Goal: Task Accomplishment & Management: Manage account settings

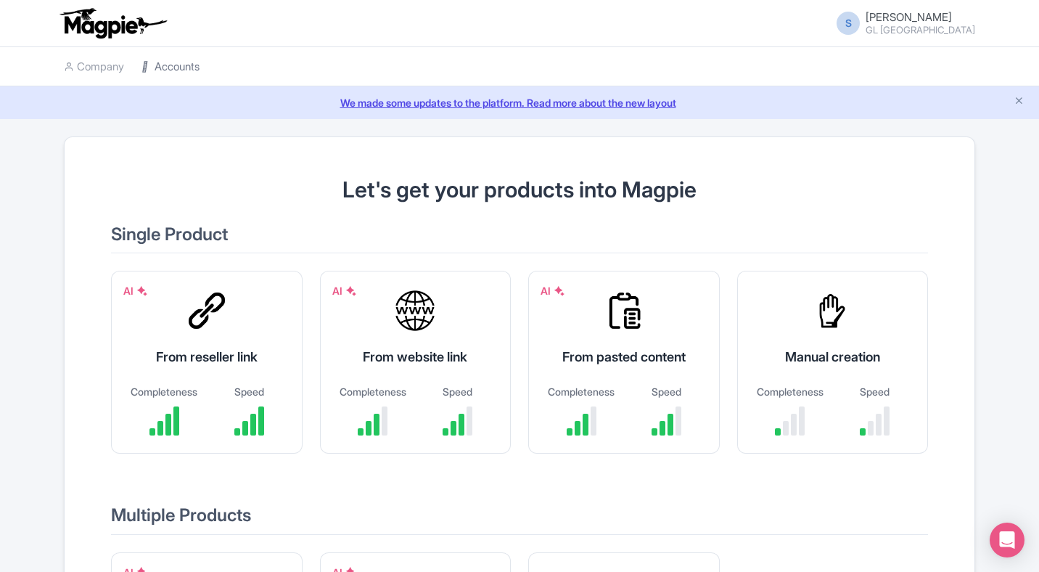
click at [171, 67] on link "Accounts" at bounding box center [170, 67] width 58 height 40
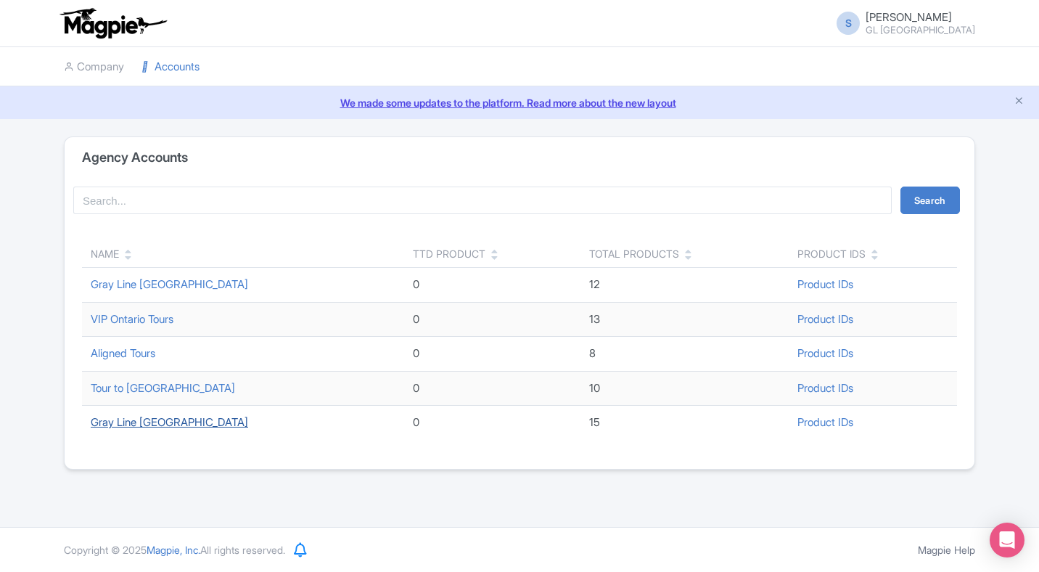
click at [130, 423] on link "Gray Line [GEOGRAPHIC_DATA]" at bounding box center [169, 422] width 157 height 14
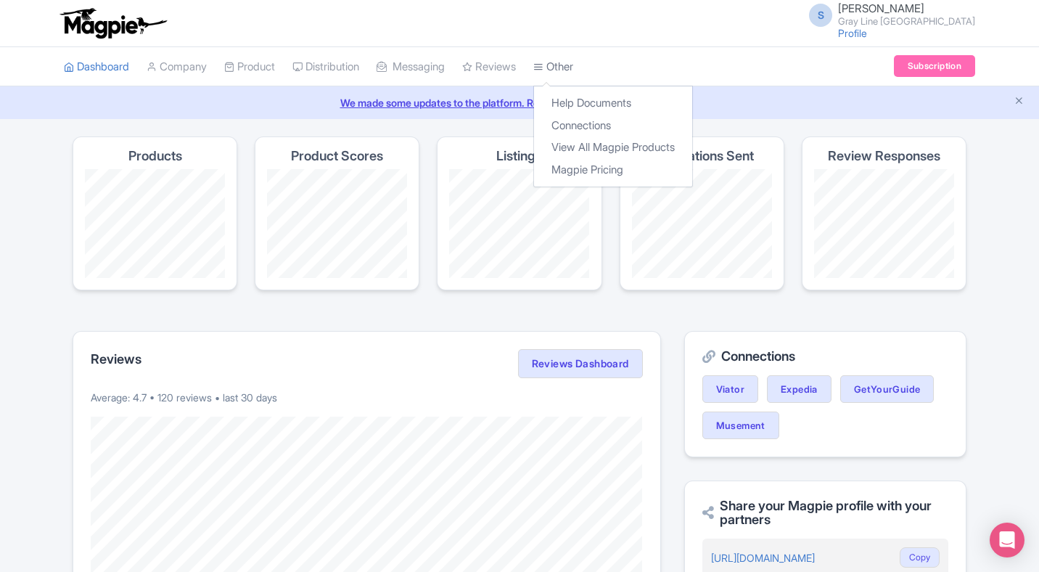
click at [573, 67] on link "Other" at bounding box center [553, 67] width 40 height 40
click at [577, 121] on link "Connections" at bounding box center [613, 126] width 158 height 22
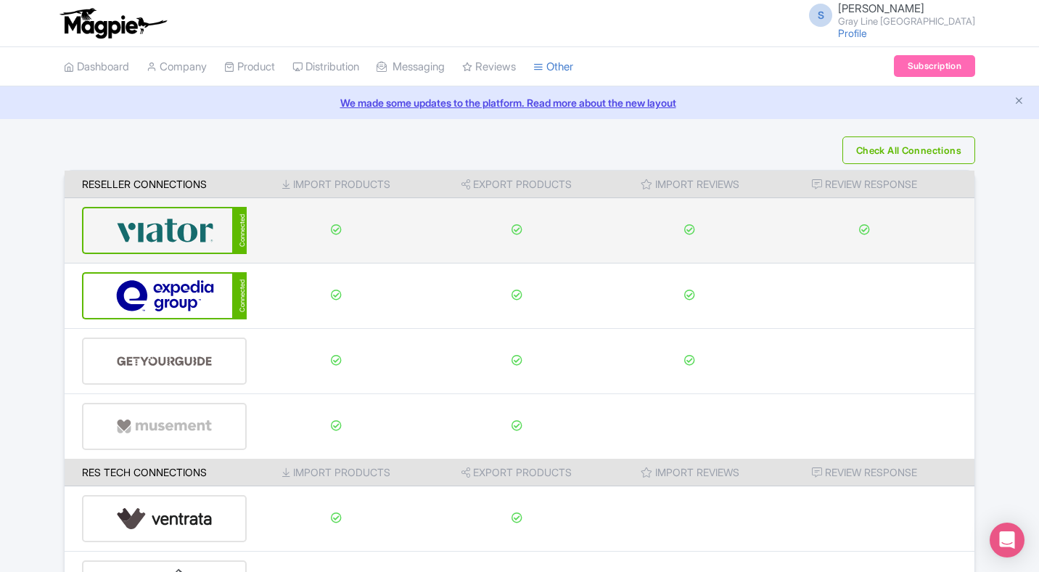
click at [219, 218] on div "Connected" at bounding box center [164, 230] width 165 height 47
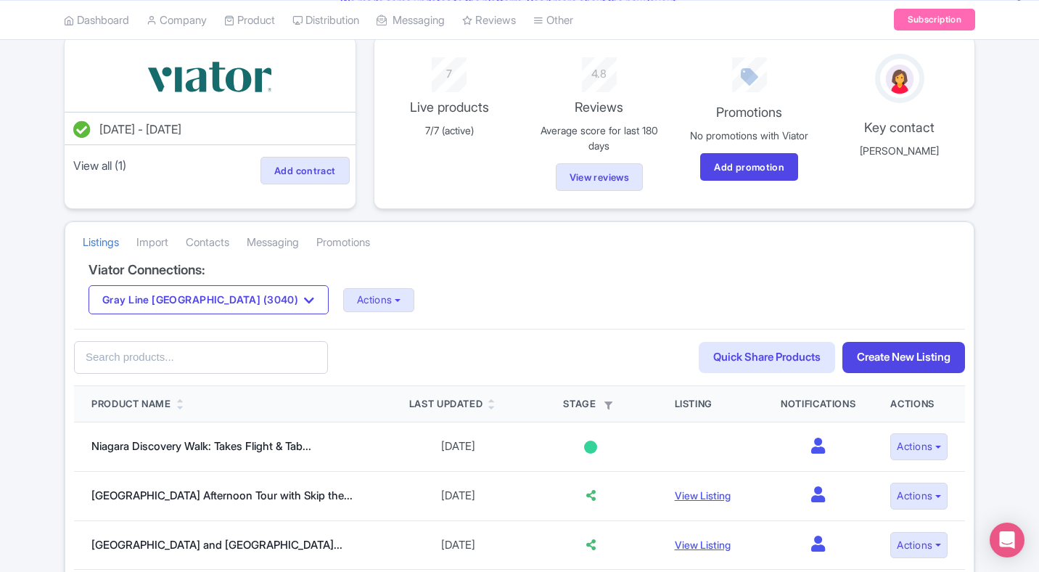
scroll to position [186, 0]
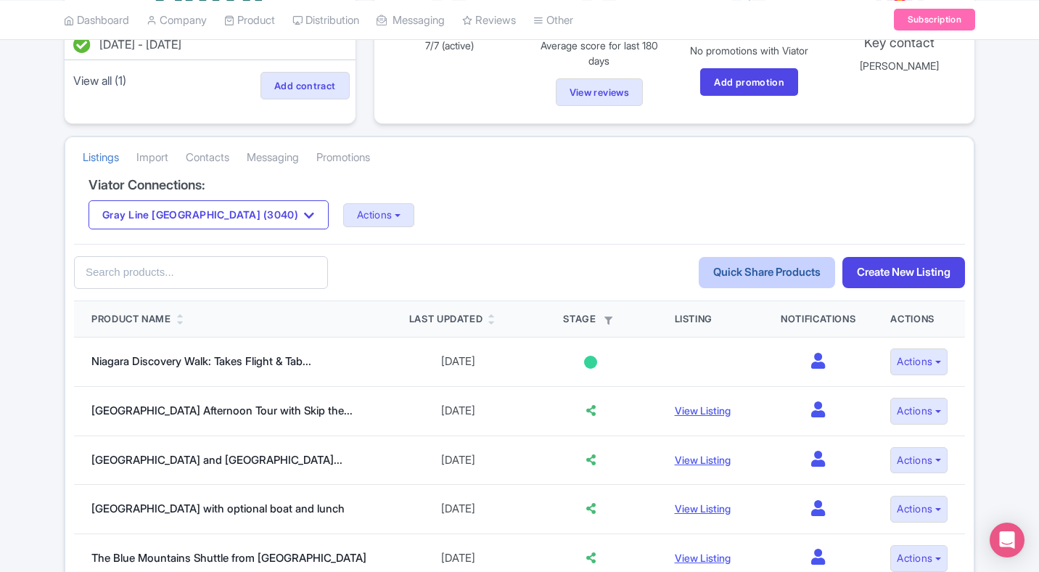
click at [789, 278] on link "Quick Share Products" at bounding box center [767, 272] width 136 height 31
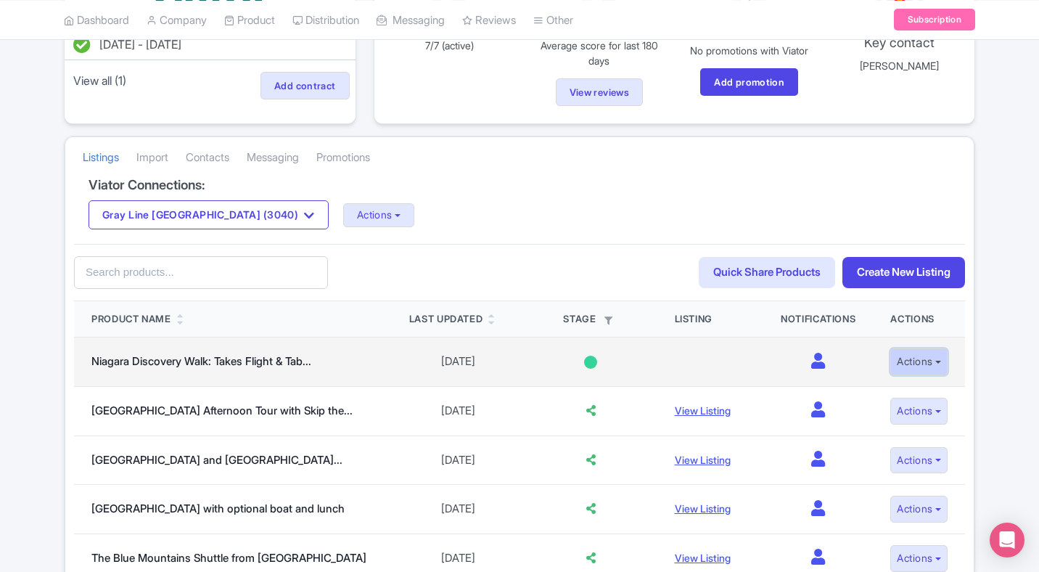
click at [921, 359] on button "Actions" at bounding box center [918, 361] width 57 height 27
click at [830, 362] on td "0" at bounding box center [818, 361] width 110 height 49
click at [811, 361] on icon at bounding box center [818, 361] width 14 height 16
click at [584, 363] on div at bounding box center [590, 362] width 13 height 13
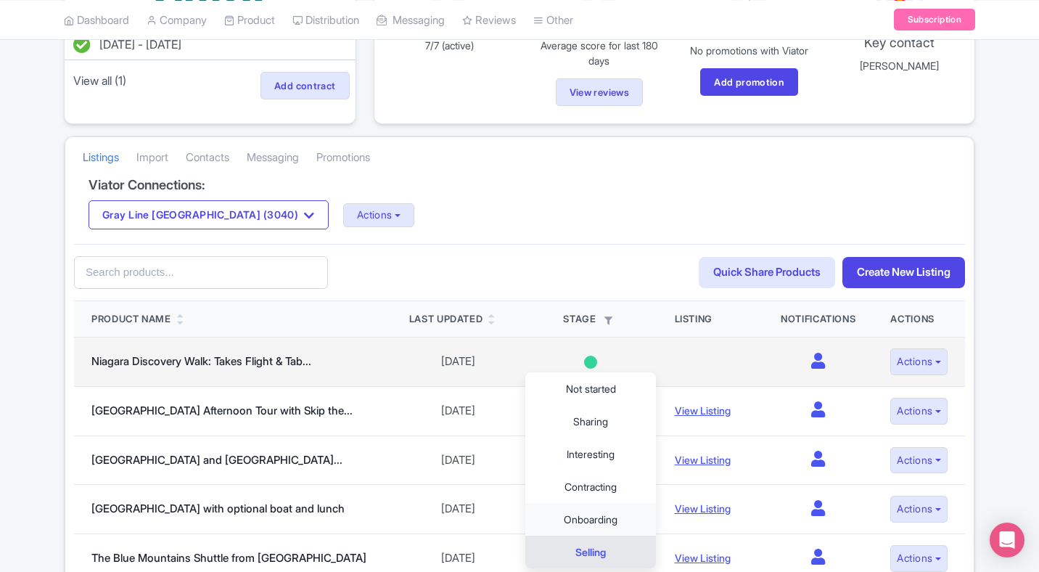
click at [578, 521] on link "Onboarding" at bounding box center [590, 519] width 131 height 33
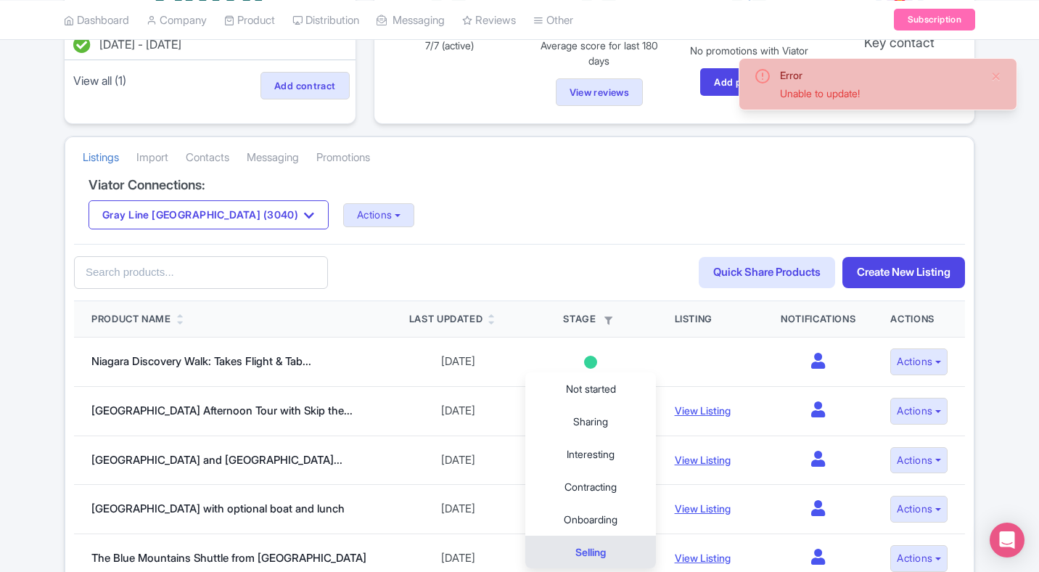
click at [662, 259] on div "60fed109-d2d0-4788-ae14-046177786b37 Search Quick Share Products Create New Lis…" at bounding box center [519, 272] width 891 height 57
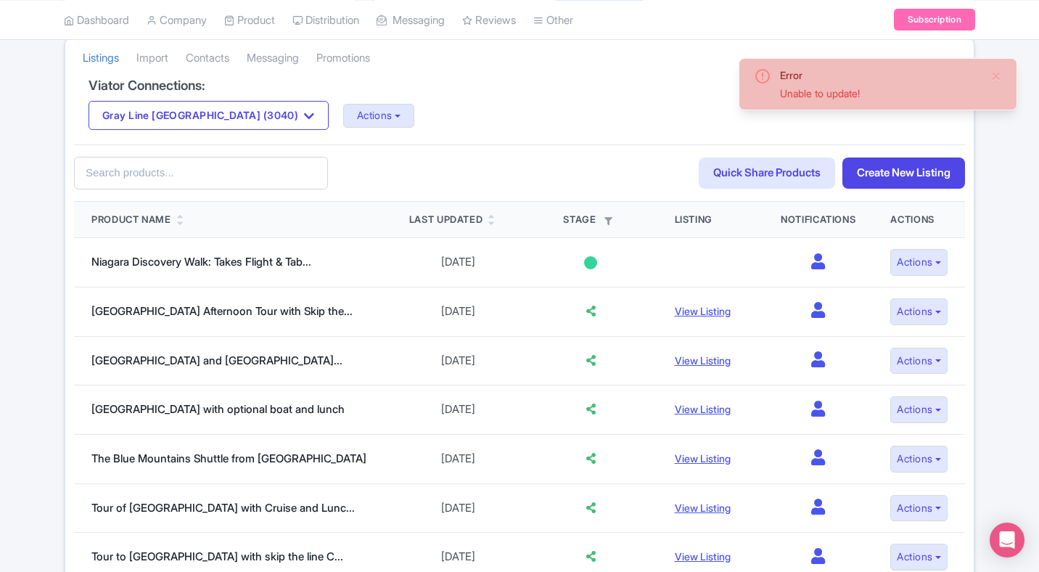
scroll to position [290, 0]
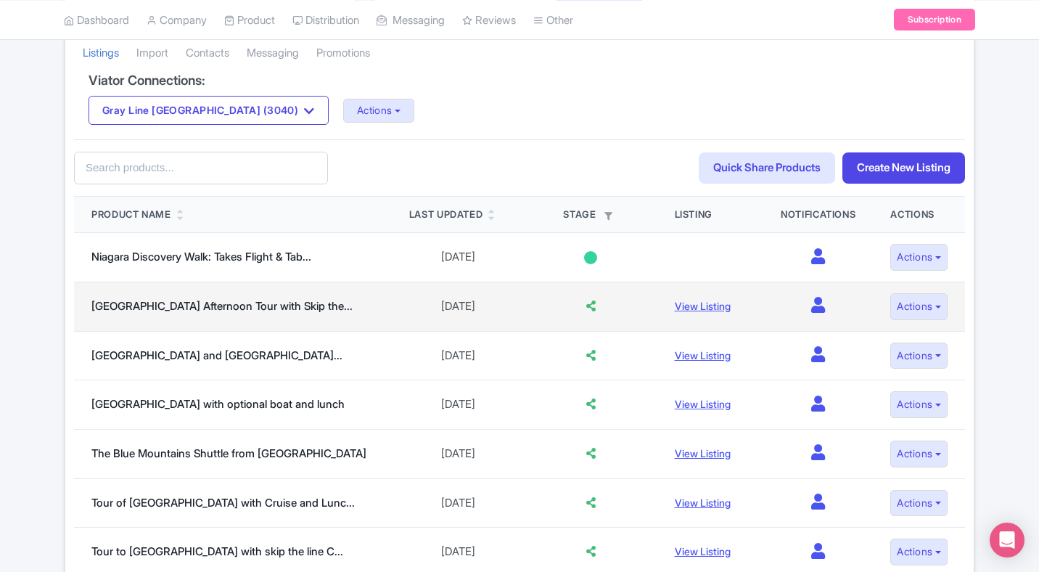
click at [811, 308] on icon at bounding box center [818, 305] width 14 height 16
click at [911, 313] on button "Actions" at bounding box center [918, 306] width 57 height 27
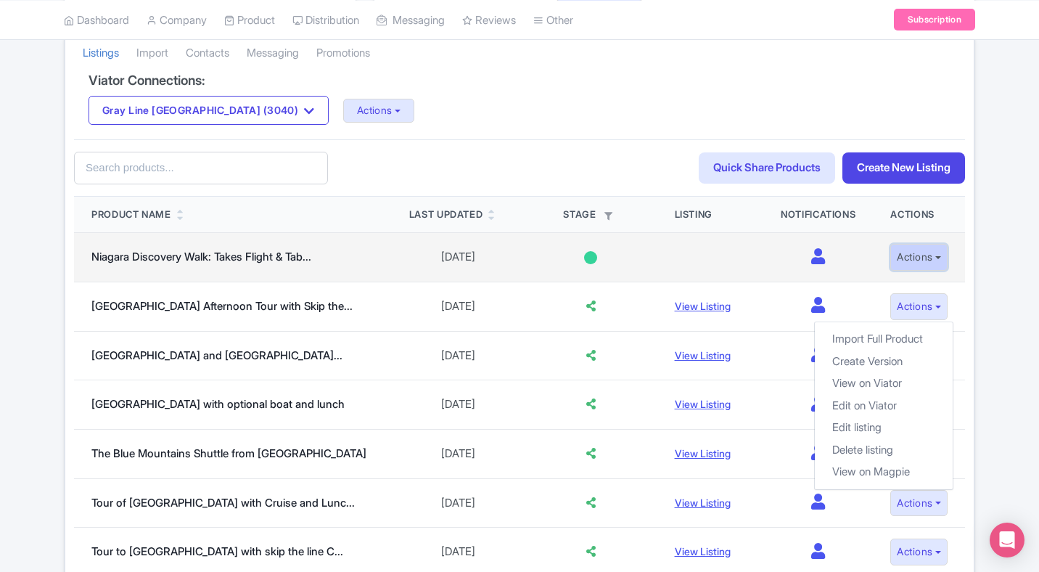
click at [928, 254] on button "Actions" at bounding box center [918, 257] width 57 height 27
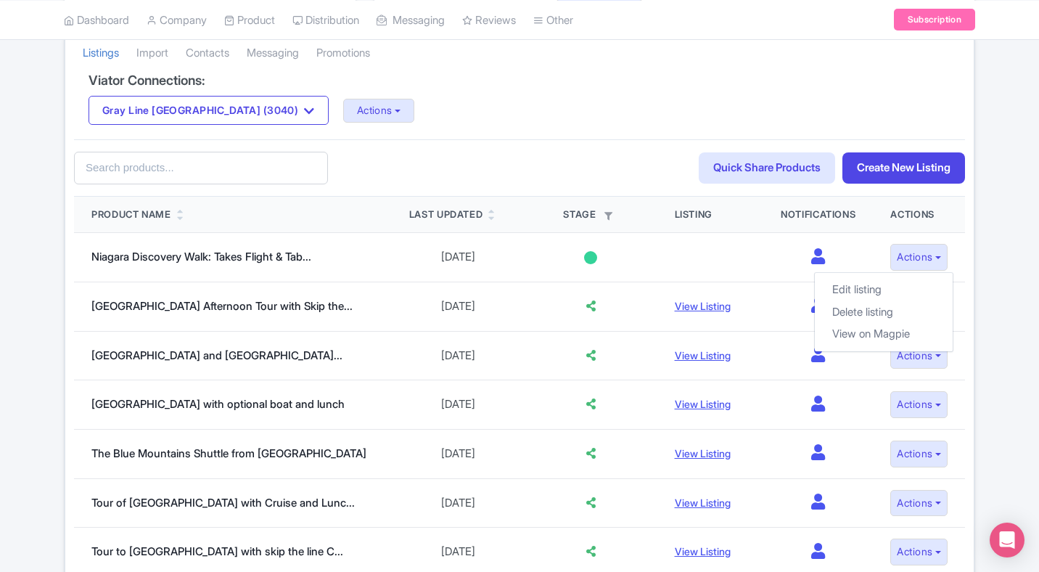
click at [977, 300] on div "Error Unable to update! Feb 11, 2025 - Feb 11, 2026 View all (1) Add contract 7…" at bounding box center [519, 304] width 929 height 916
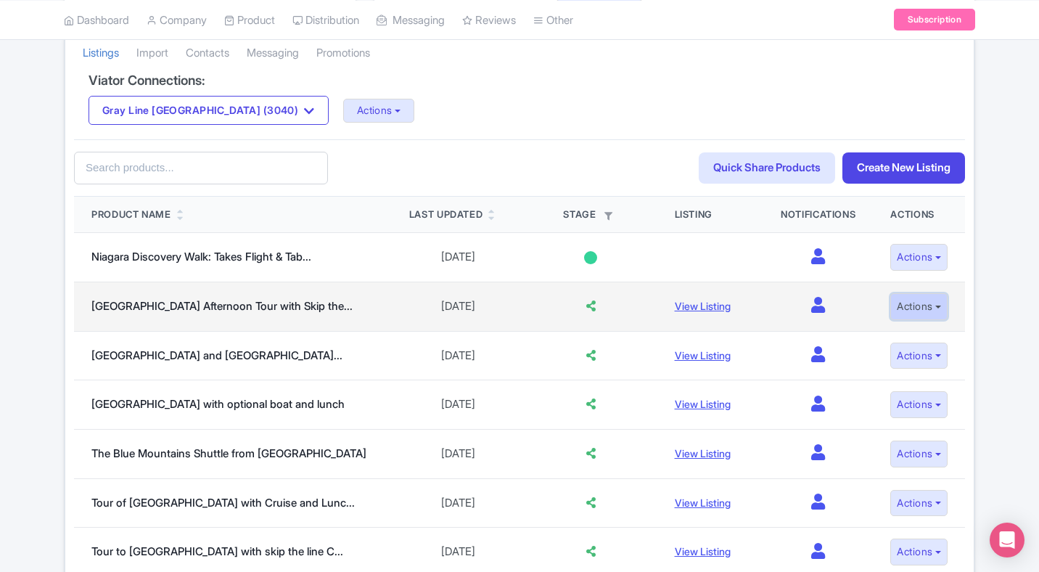
click at [919, 311] on button "Actions" at bounding box center [918, 306] width 57 height 27
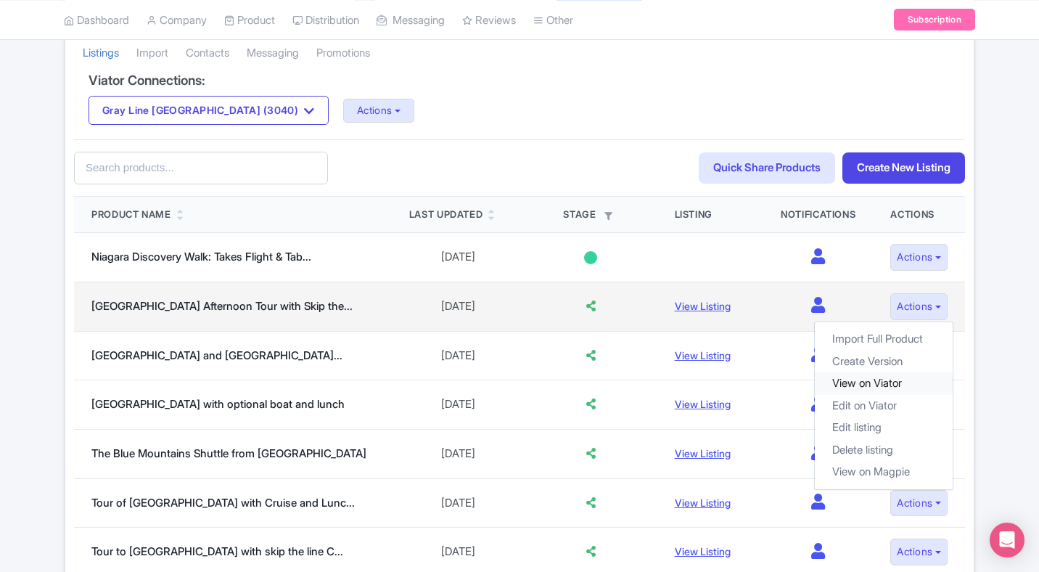
click at [876, 379] on link "View on Viator" at bounding box center [884, 383] width 138 height 22
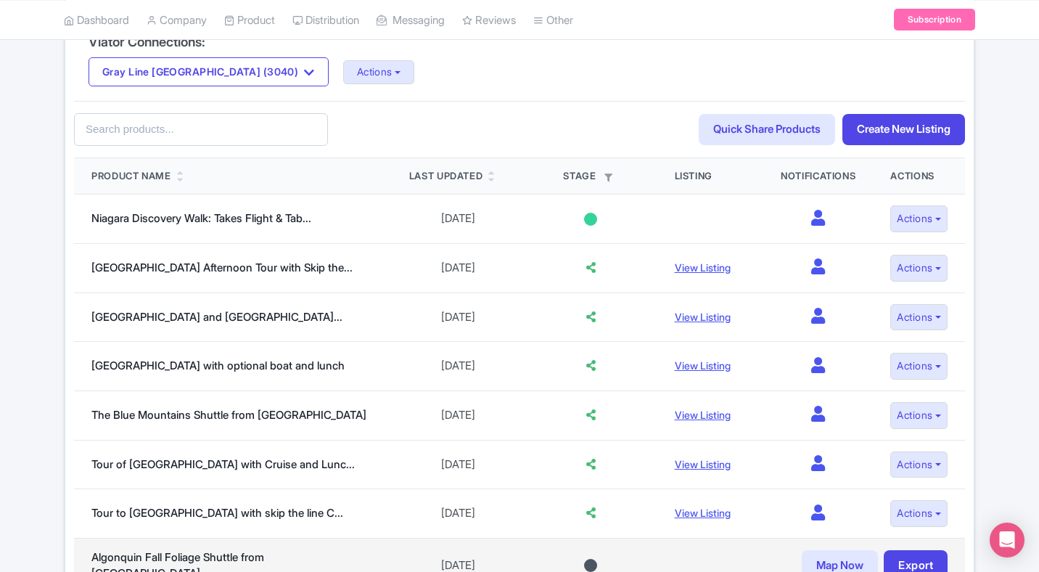
scroll to position [292, 0]
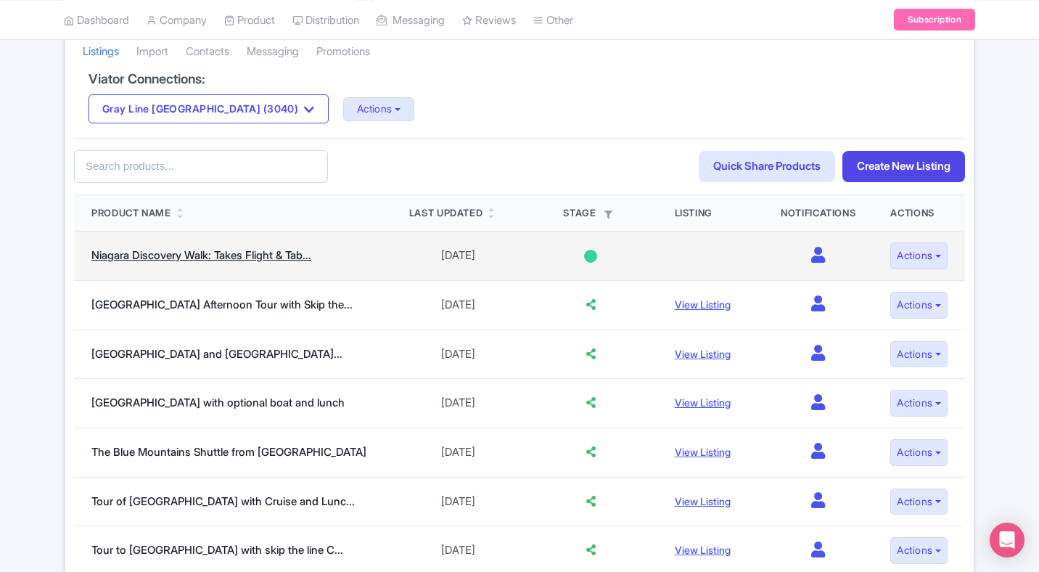
click at [283, 254] on link "Niagara Discovery Walk: Takes Flight & Tab..." at bounding box center [201, 255] width 220 height 14
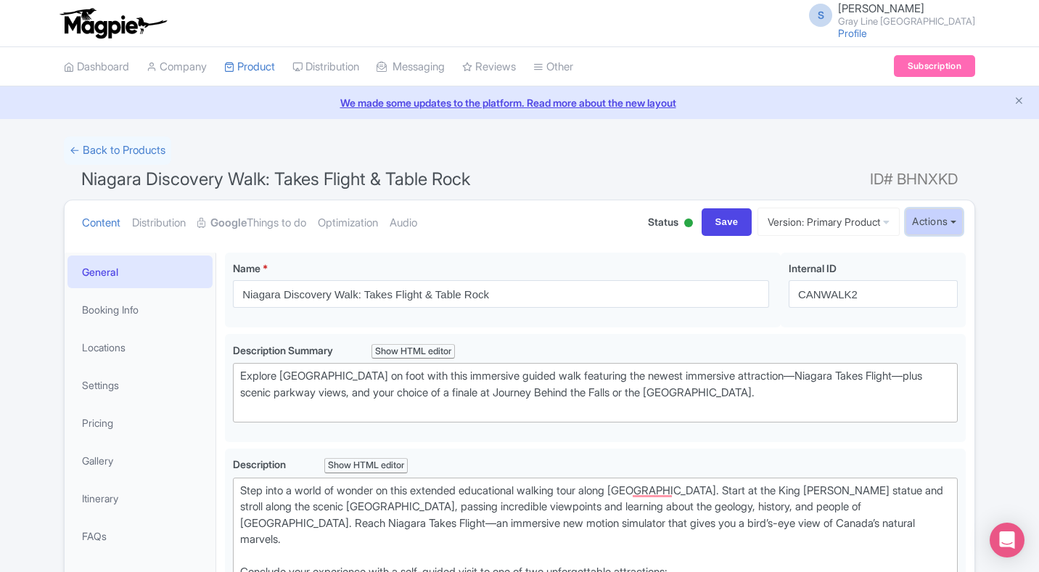
click at [927, 226] on button "Actions" at bounding box center [934, 221] width 57 height 27
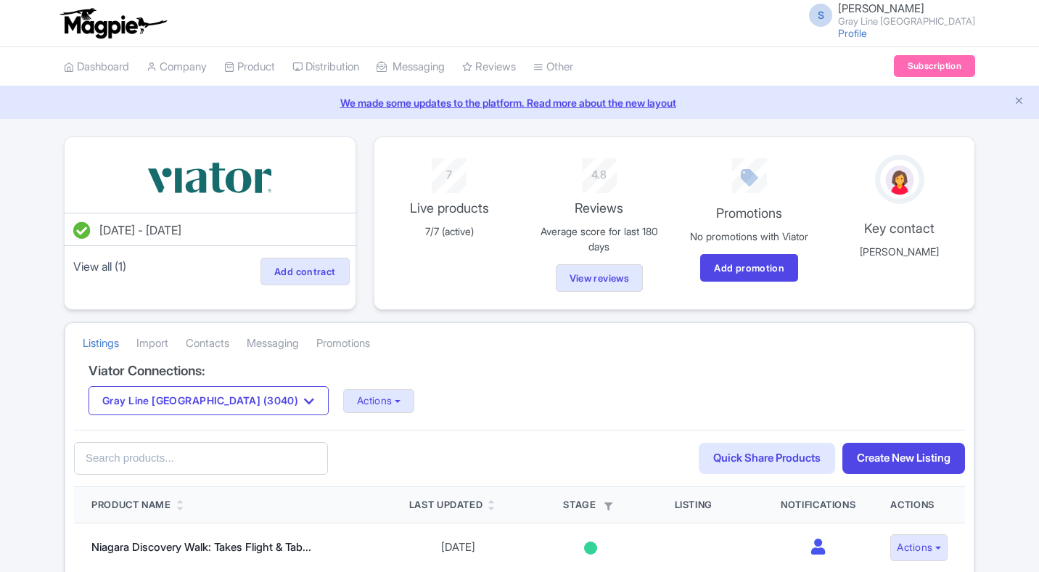
scroll to position [292, 0]
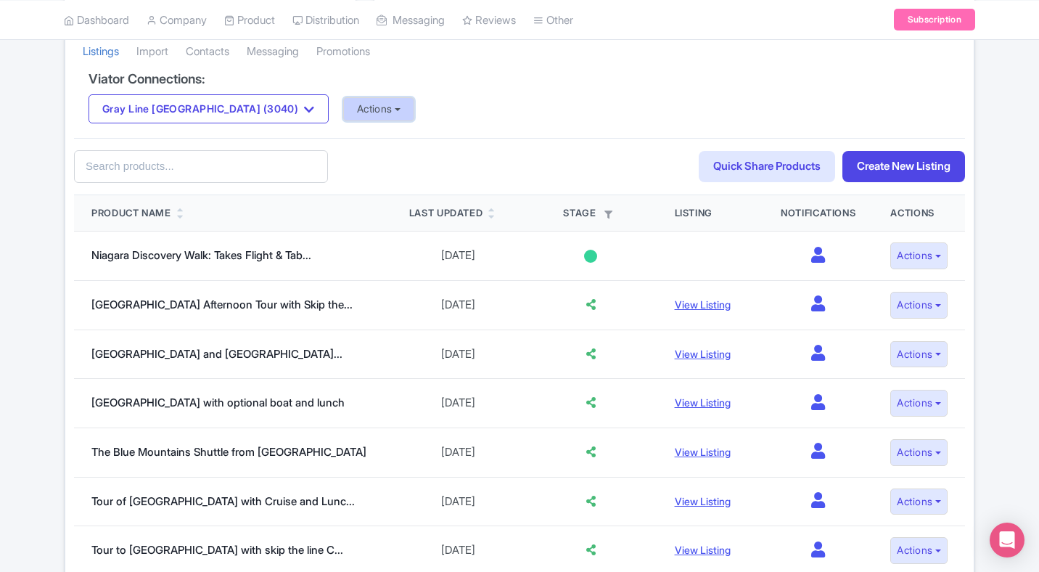
click at [343, 118] on button "Actions" at bounding box center [379, 109] width 72 height 24
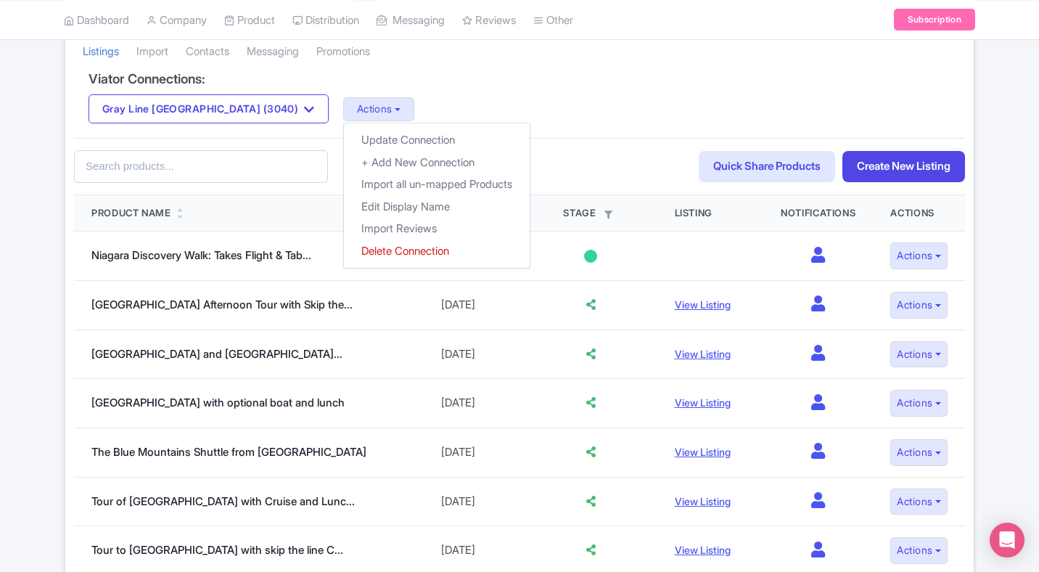
click at [520, 86] on div "Viator Connections: Gray Line Toronto (3040) Gray Line Toronto (3040) Actions U…" at bounding box center [519, 105] width 891 height 67
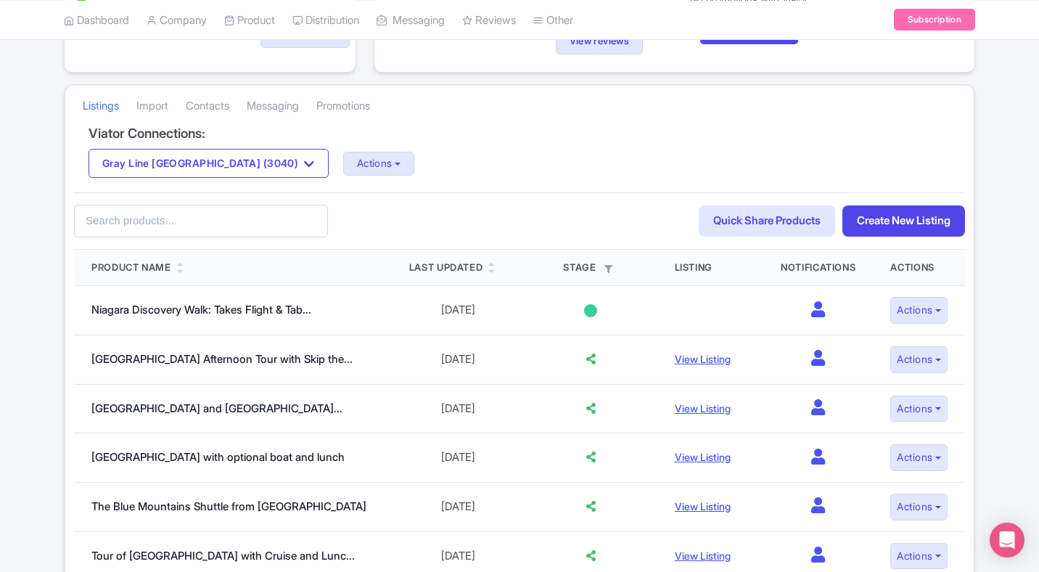
scroll to position [236, 0]
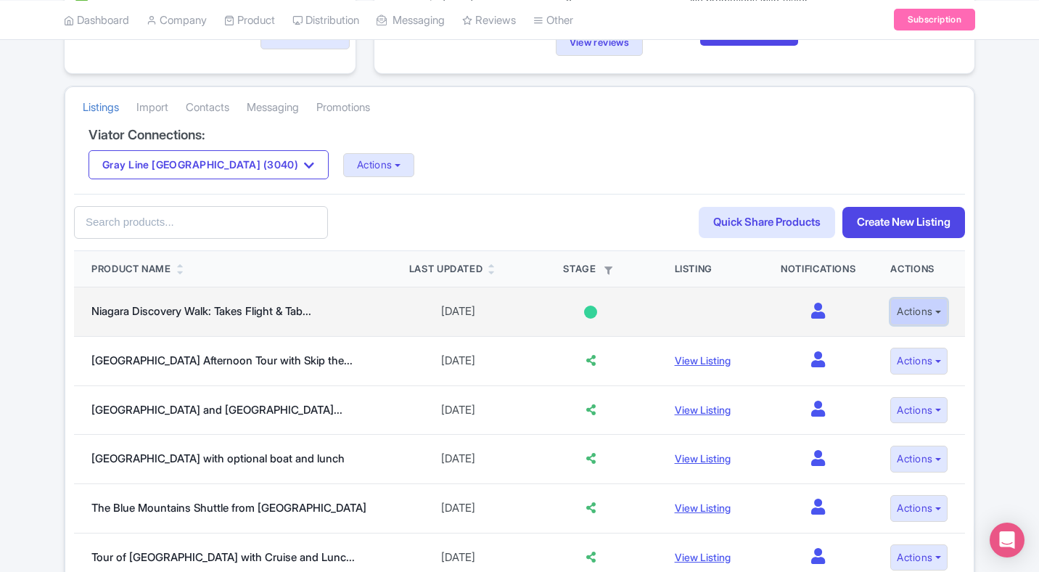
click at [930, 319] on button "Actions" at bounding box center [918, 311] width 57 height 27
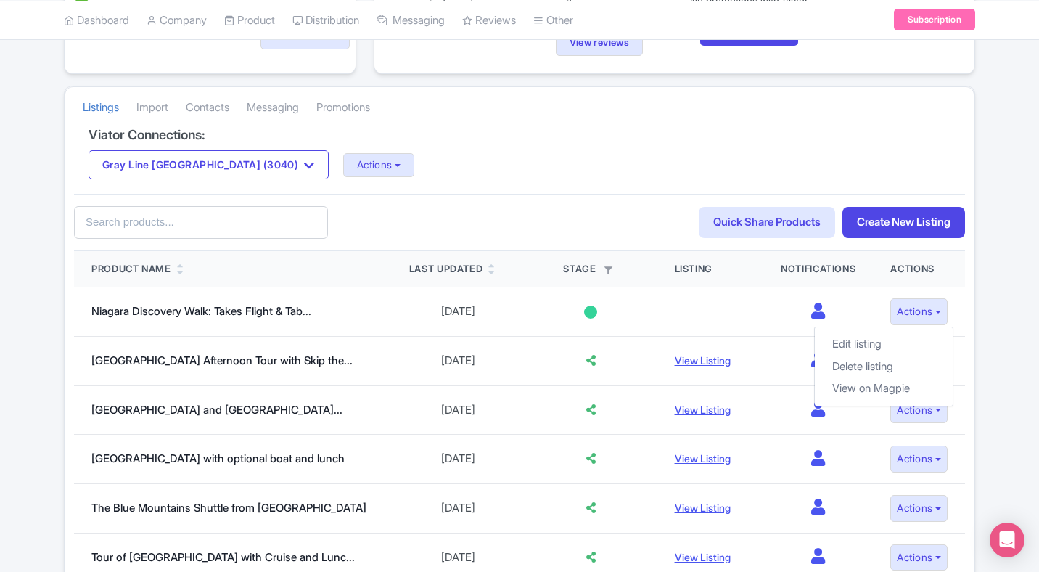
click at [975, 324] on div "Feb 11, 2025 - Feb 11, 2026 View all (1) Add contract 7 Live products 7/7 (acti…" at bounding box center [519, 359] width 929 height 916
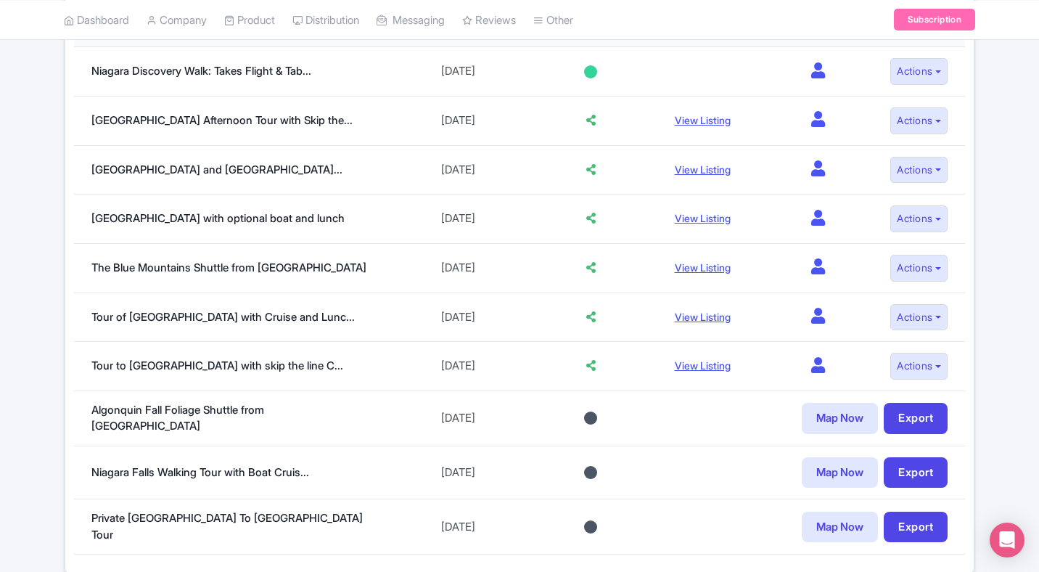
scroll to position [539, 0]
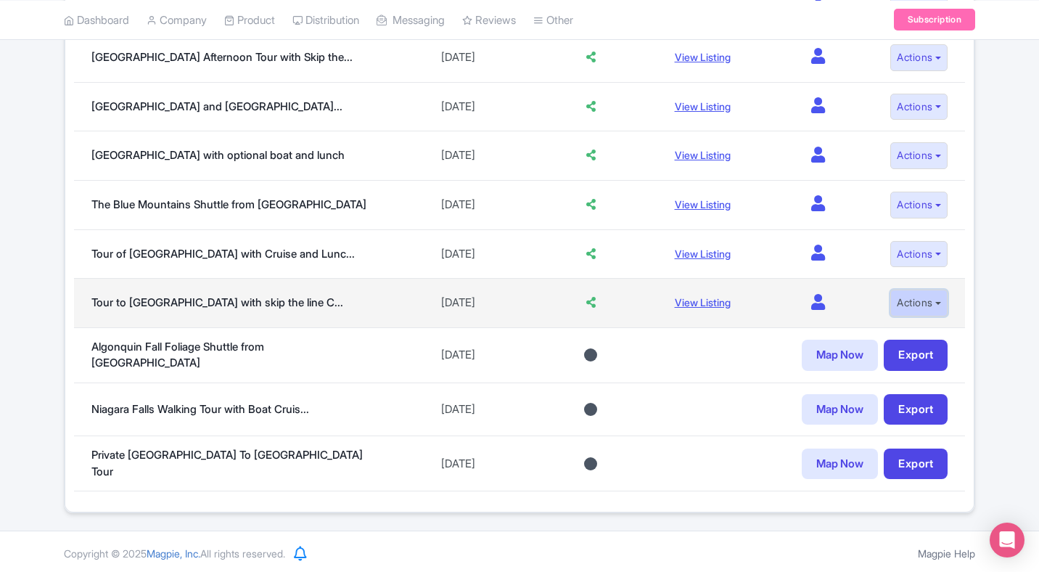
click at [899, 312] on button "Actions" at bounding box center [918, 303] width 57 height 27
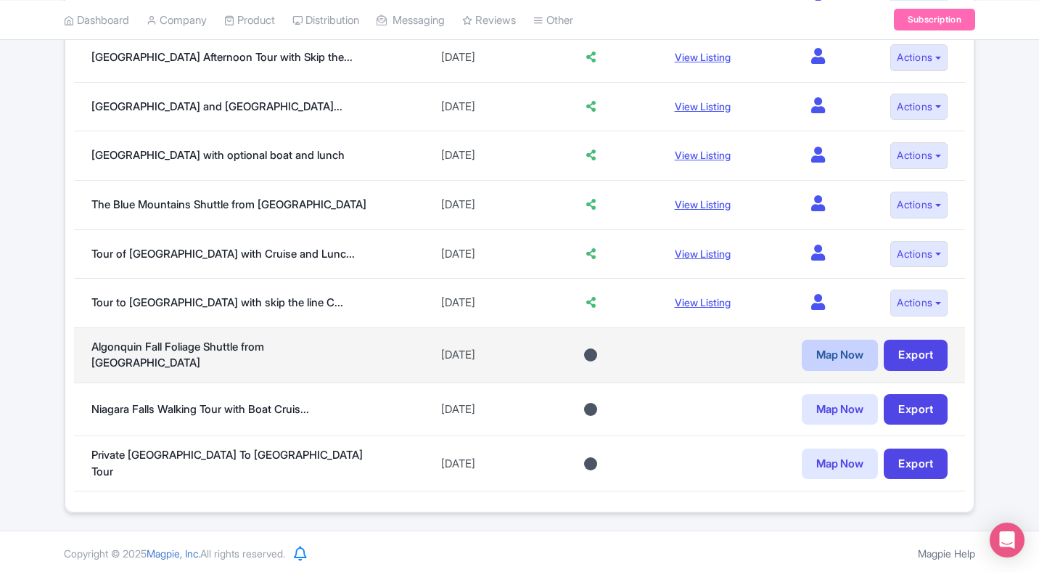
click at [848, 358] on link "Map Now" at bounding box center [840, 355] width 76 height 31
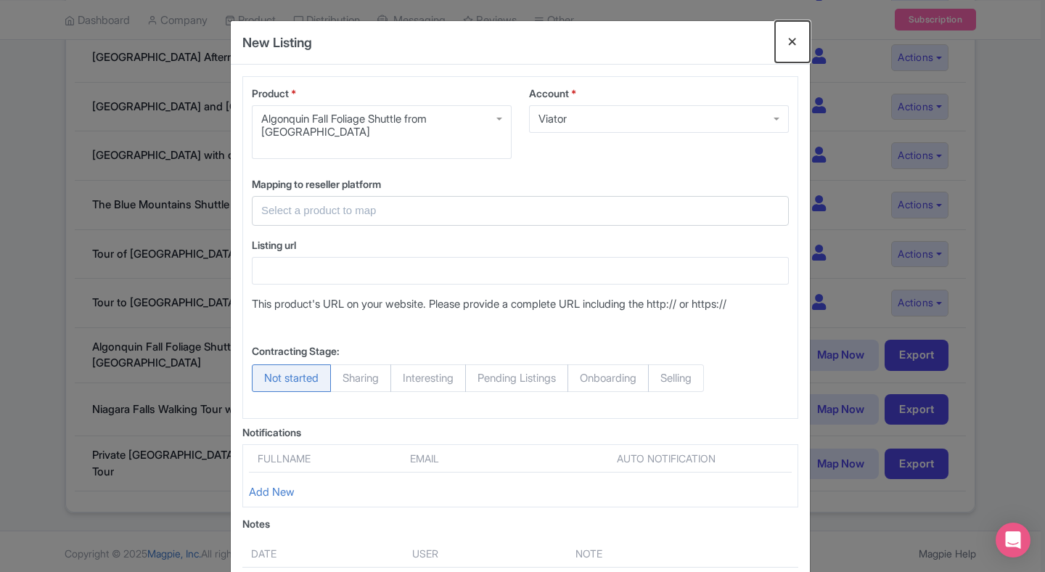
click at [789, 40] on button "Close" at bounding box center [792, 41] width 35 height 41
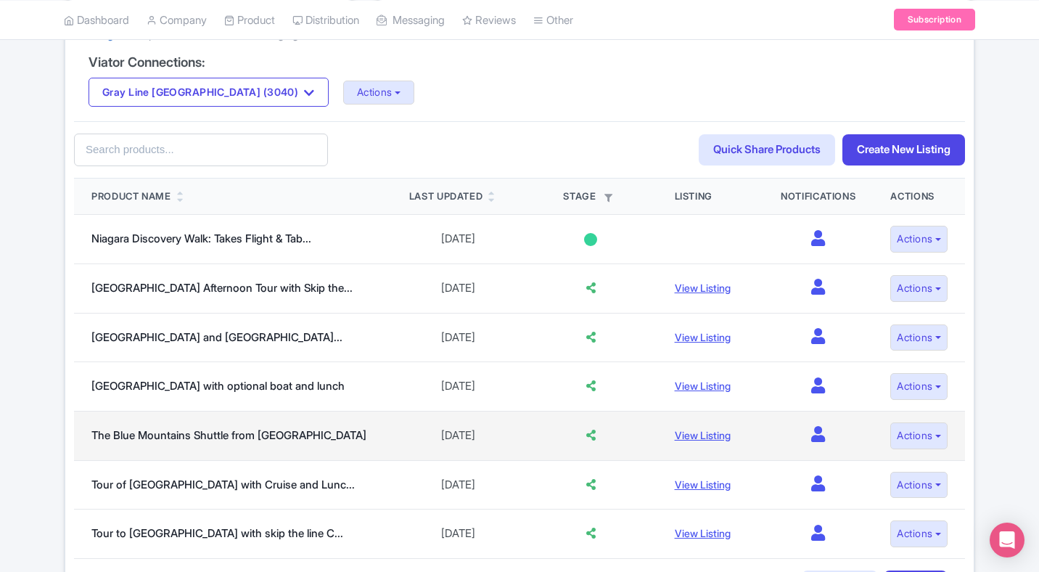
scroll to position [287, 0]
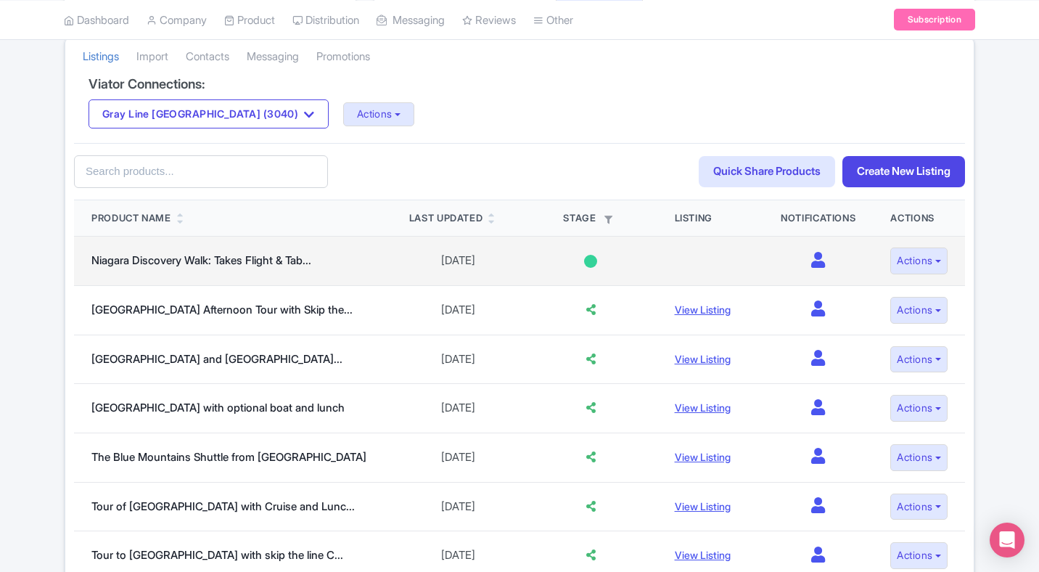
click at [811, 260] on icon at bounding box center [818, 260] width 14 height 16
click at [900, 265] on button "Actions" at bounding box center [918, 260] width 57 height 27
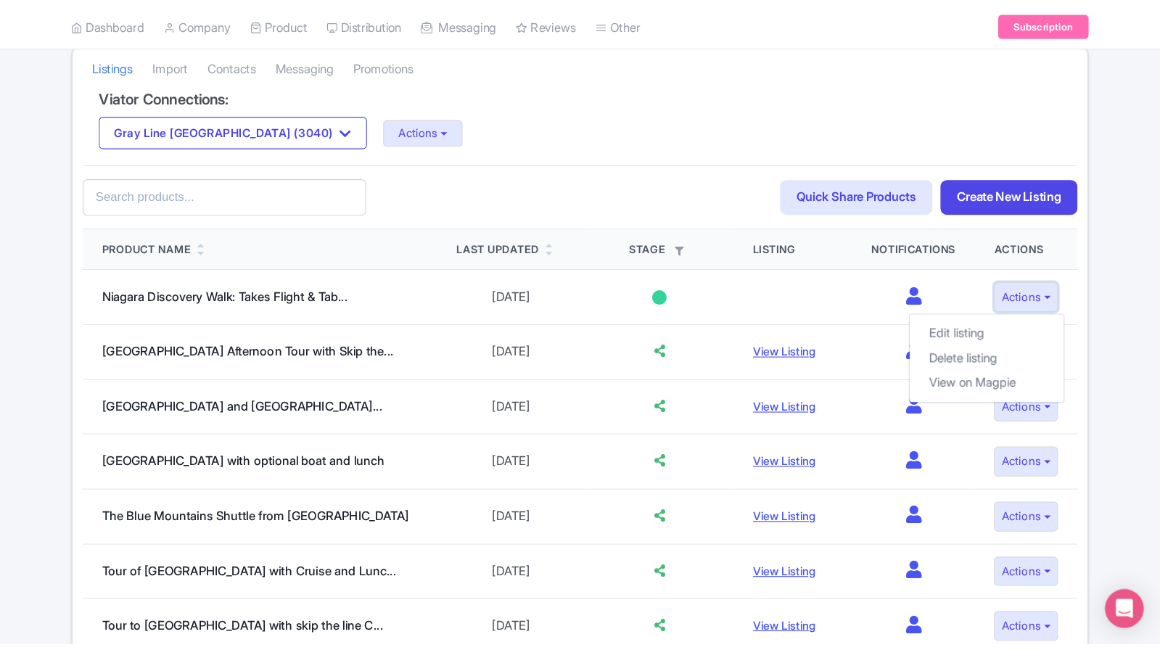
scroll to position [287, 0]
